Goal: Transaction & Acquisition: Purchase product/service

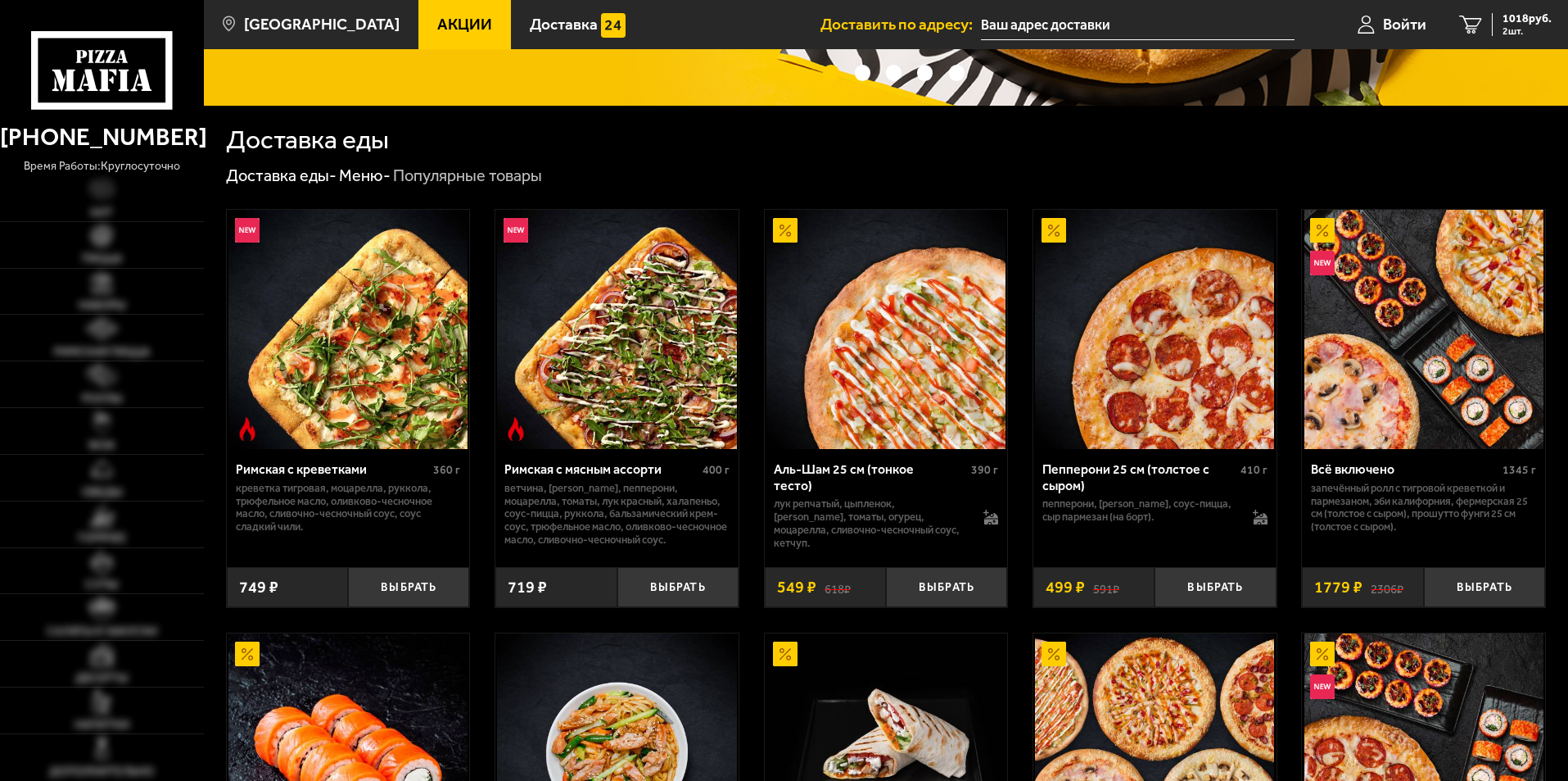
scroll to position [327, 0]
click at [87, 393] on span "Роллы" at bounding box center [102, 398] width 40 height 11
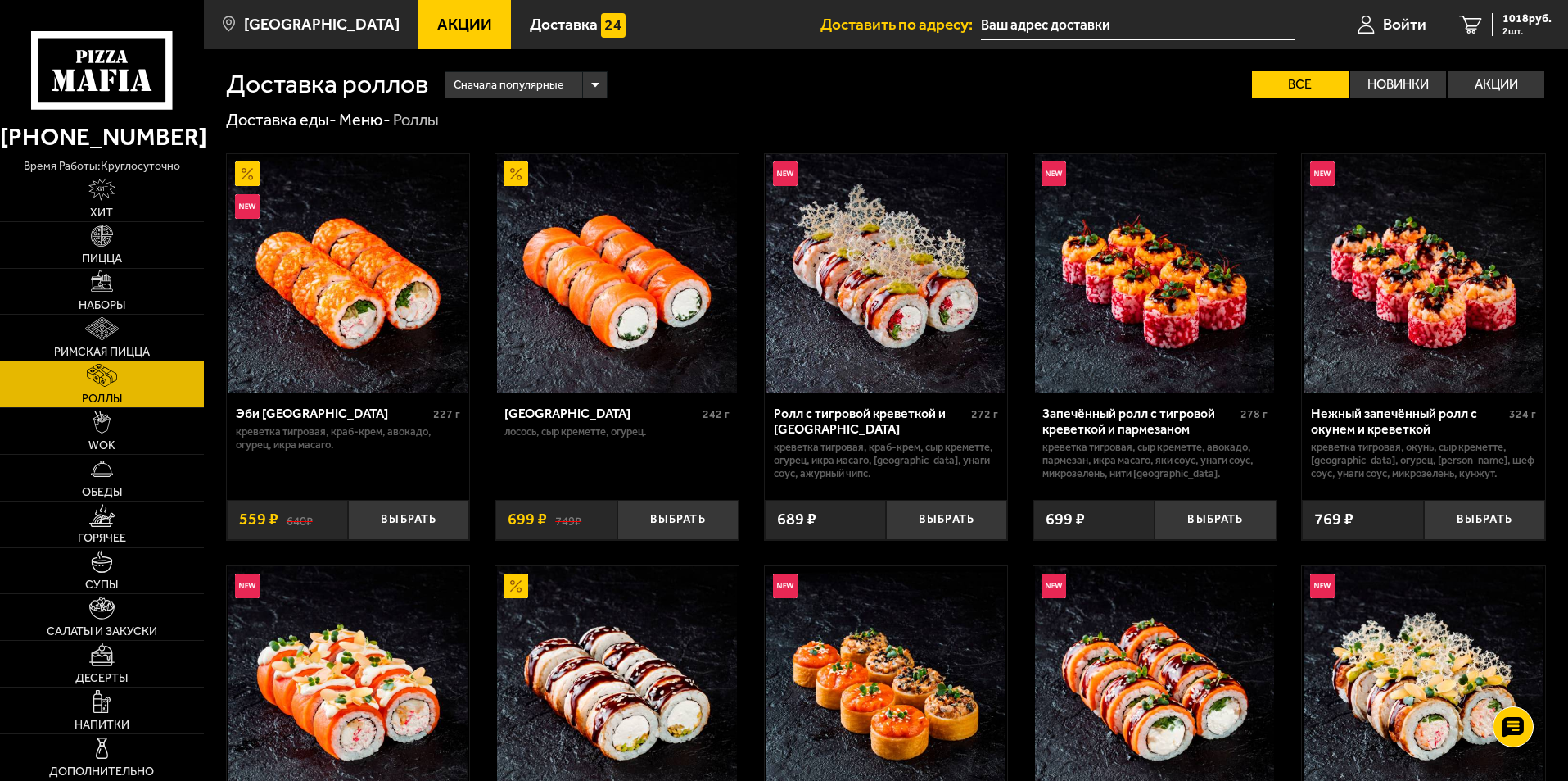
click at [682, 293] on img at bounding box center [617, 274] width 239 height 239
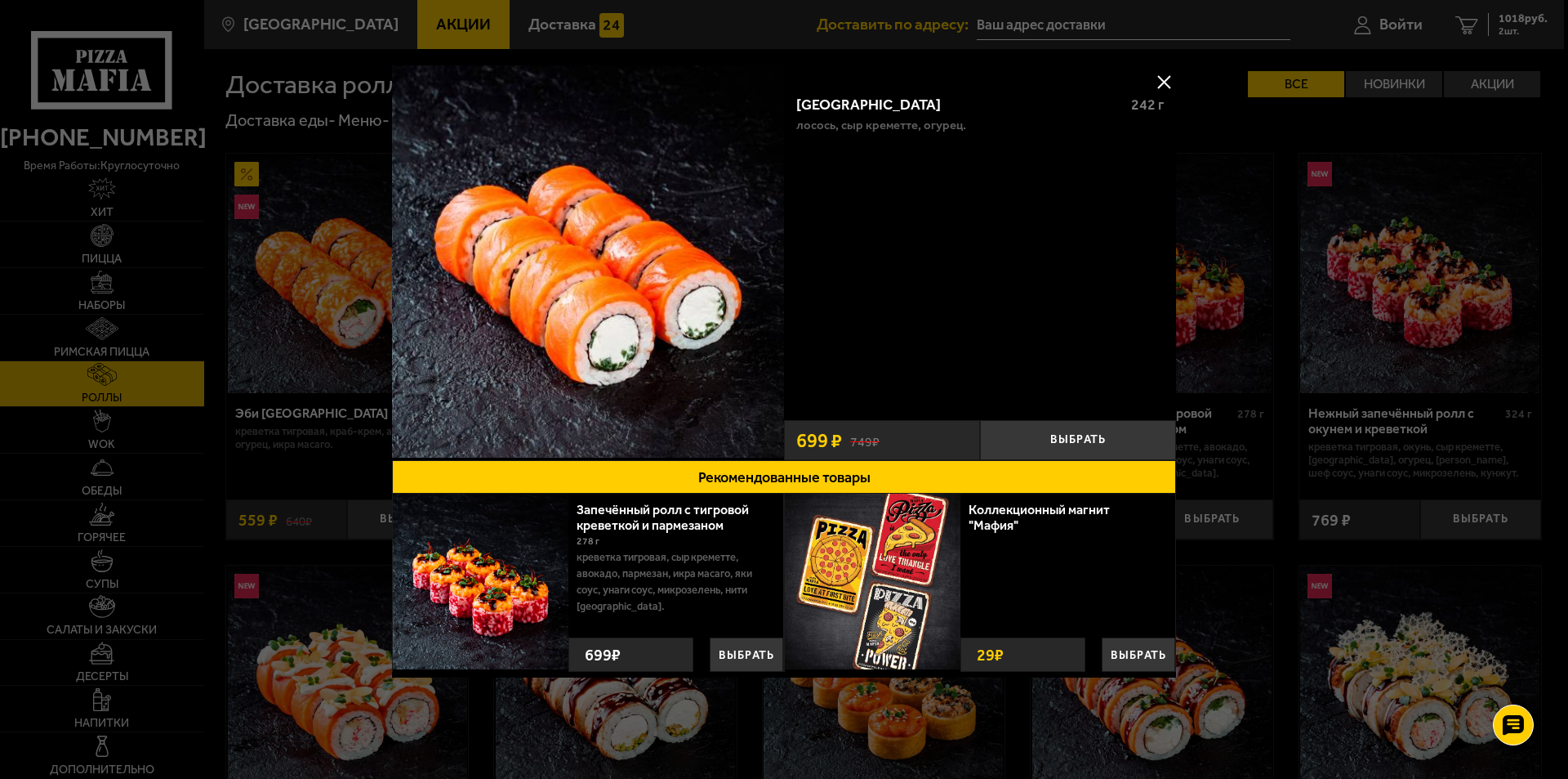
click at [1165, 76] on button at bounding box center [1164, 81] width 24 height 24
